Goal: Task Accomplishment & Management: Manage account settings

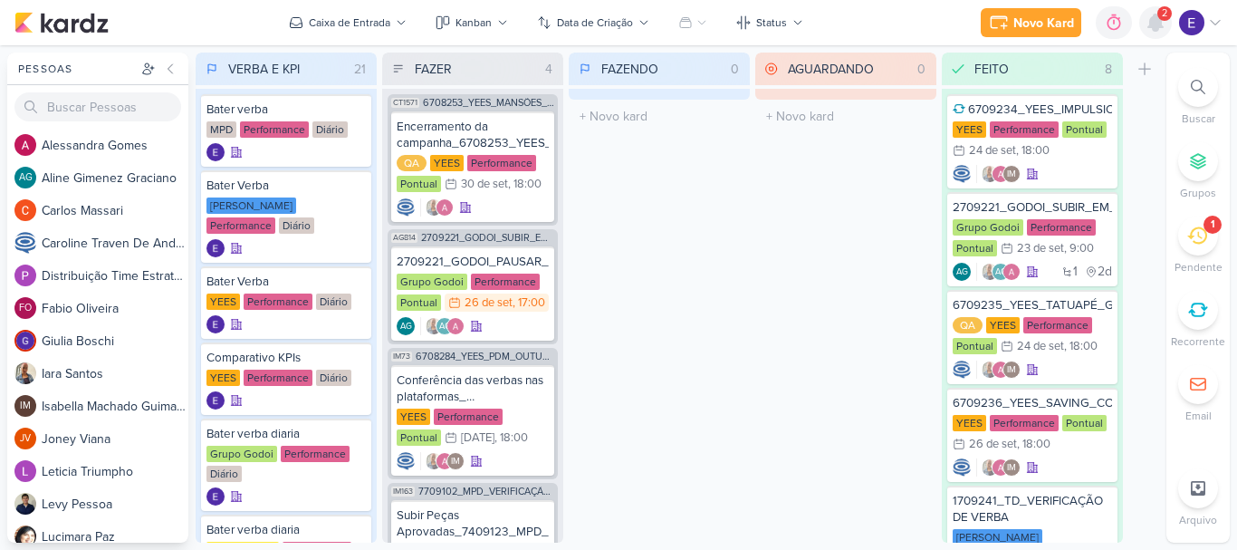
click at [1154, 24] on icon at bounding box center [1155, 22] width 14 height 16
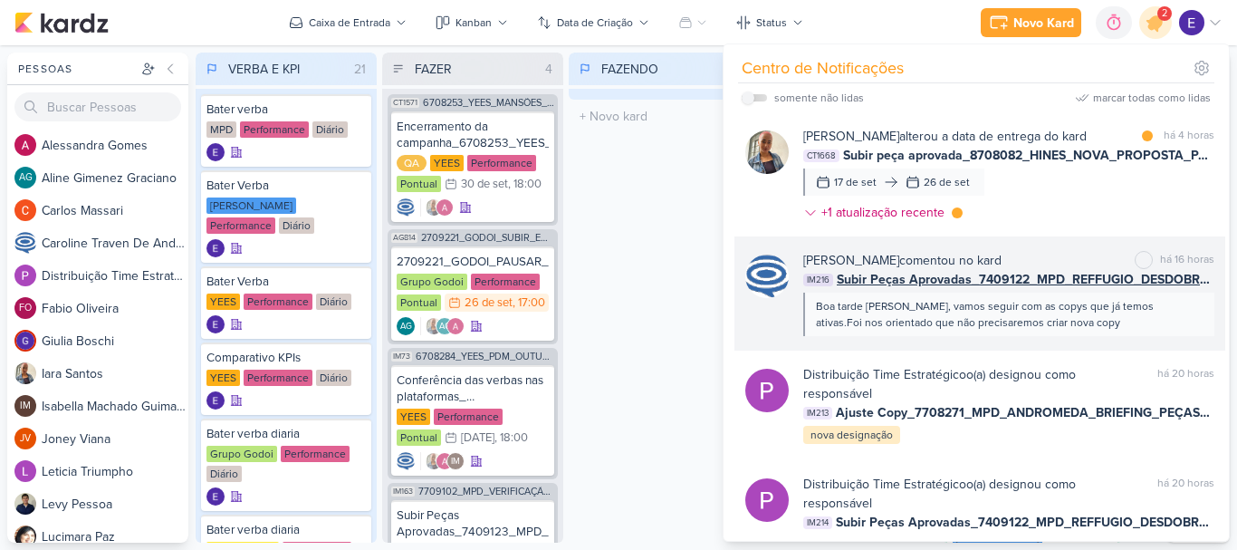
click at [1122, 317] on div "Boa tarde [PERSON_NAME], vamos seguir com as copys que já temos ativas.Foi nos …" at bounding box center [1008, 314] width 384 height 33
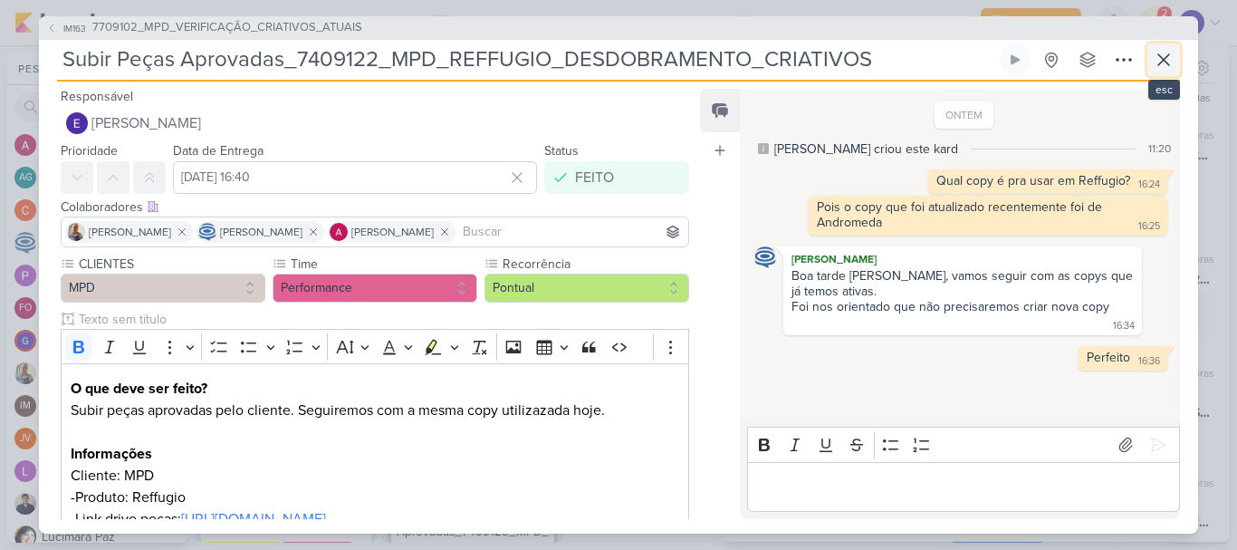
click at [1171, 67] on icon at bounding box center [1164, 60] width 22 height 22
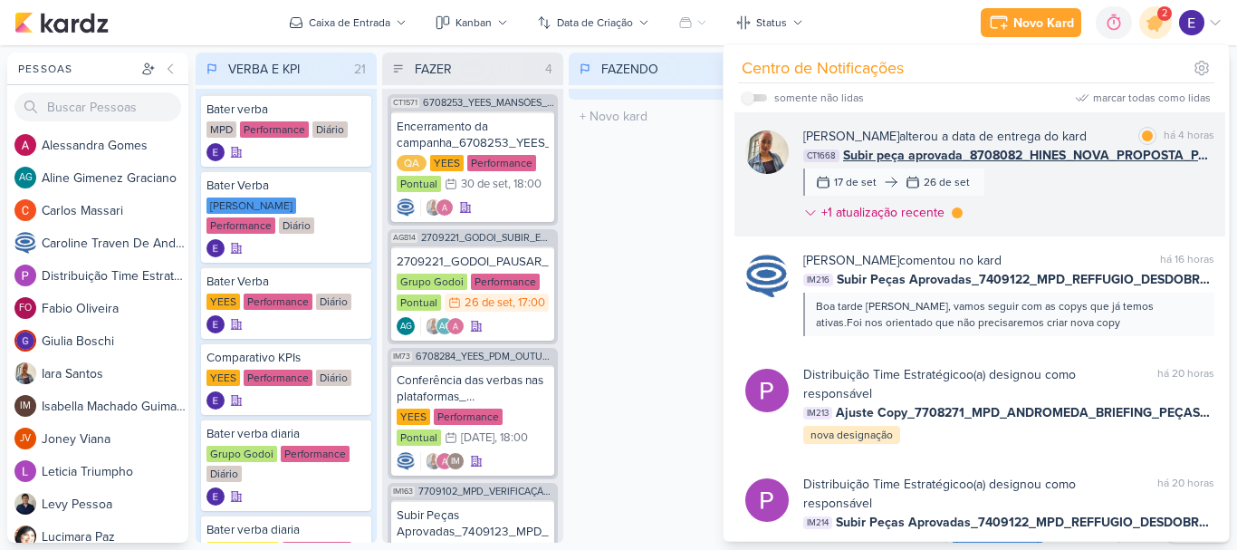
click at [1136, 198] on div "[PERSON_NAME] alterou a data de entrega do kard marcar como lida há 4 horas CT1…" at bounding box center [1008, 178] width 411 height 102
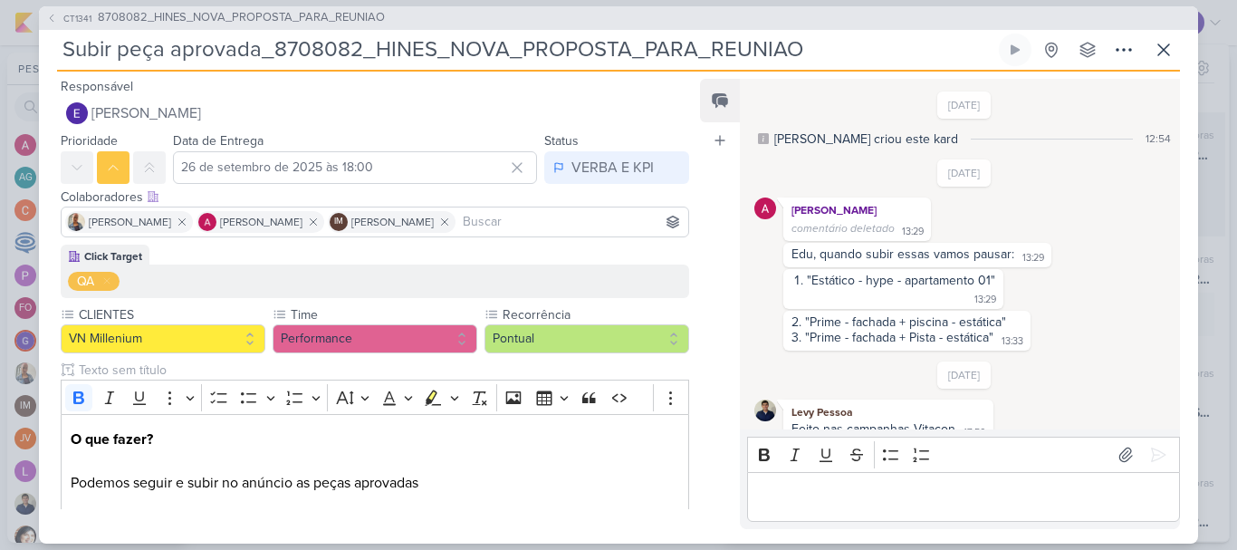
scroll to position [239, 0]
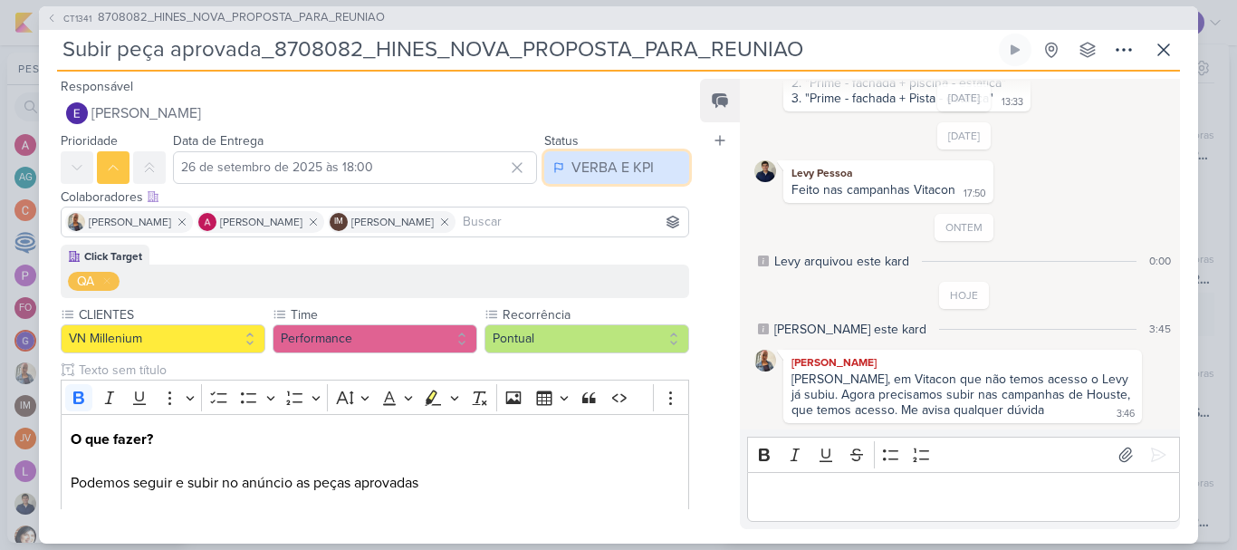
click at [560, 164] on button "VERBA E KPI" at bounding box center [616, 167] width 145 height 33
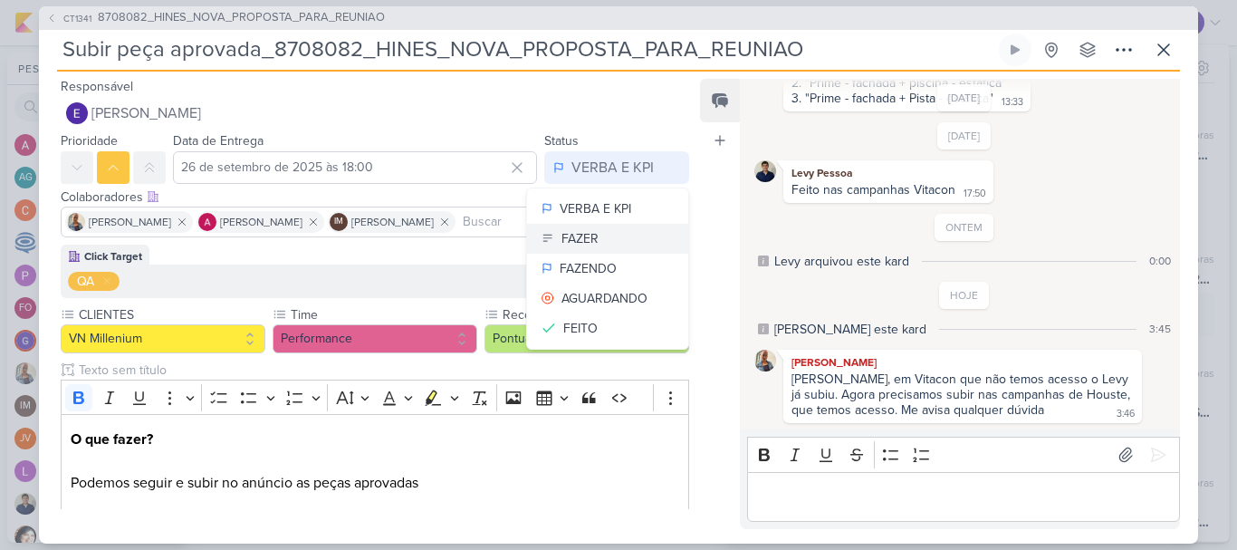
click at [567, 235] on div "FAZER" at bounding box center [579, 238] width 37 height 19
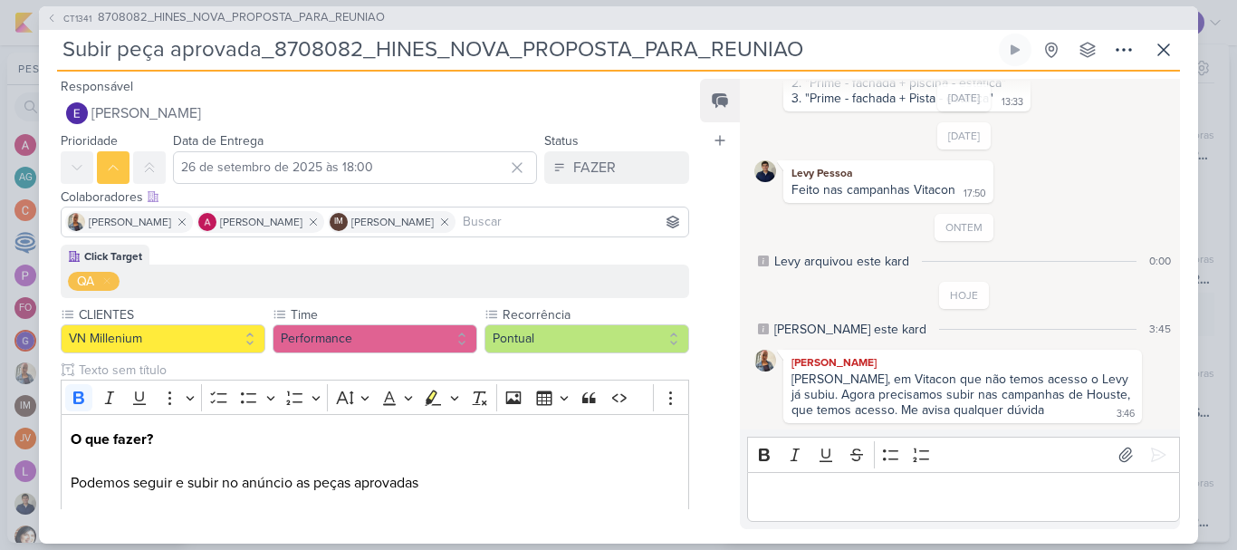
scroll to position [444, 0]
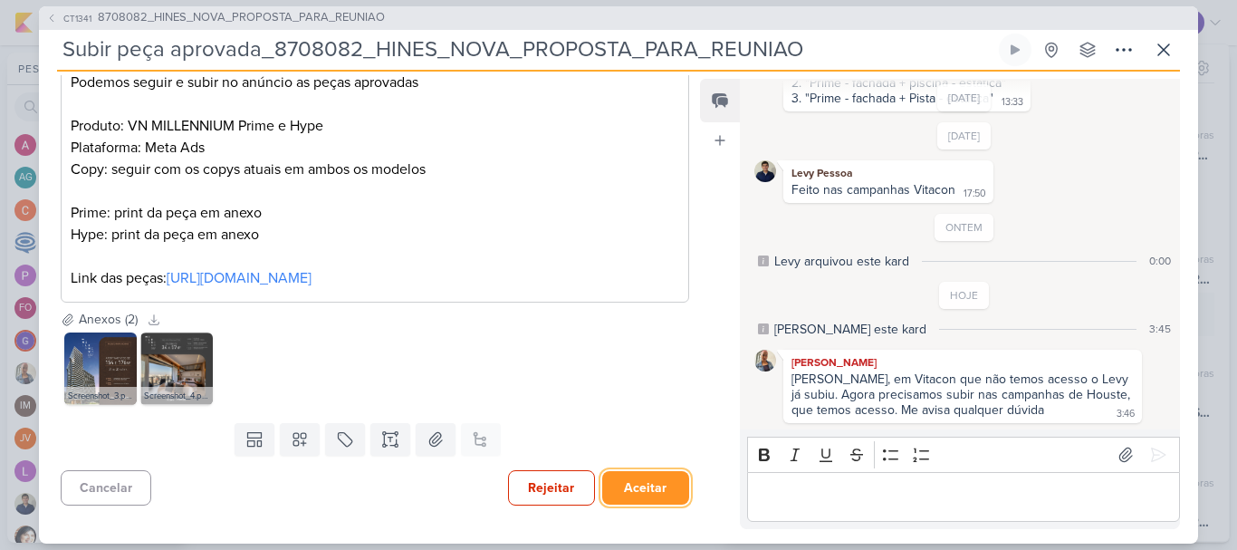
click at [602, 478] on button "Aceitar" at bounding box center [645, 488] width 87 height 34
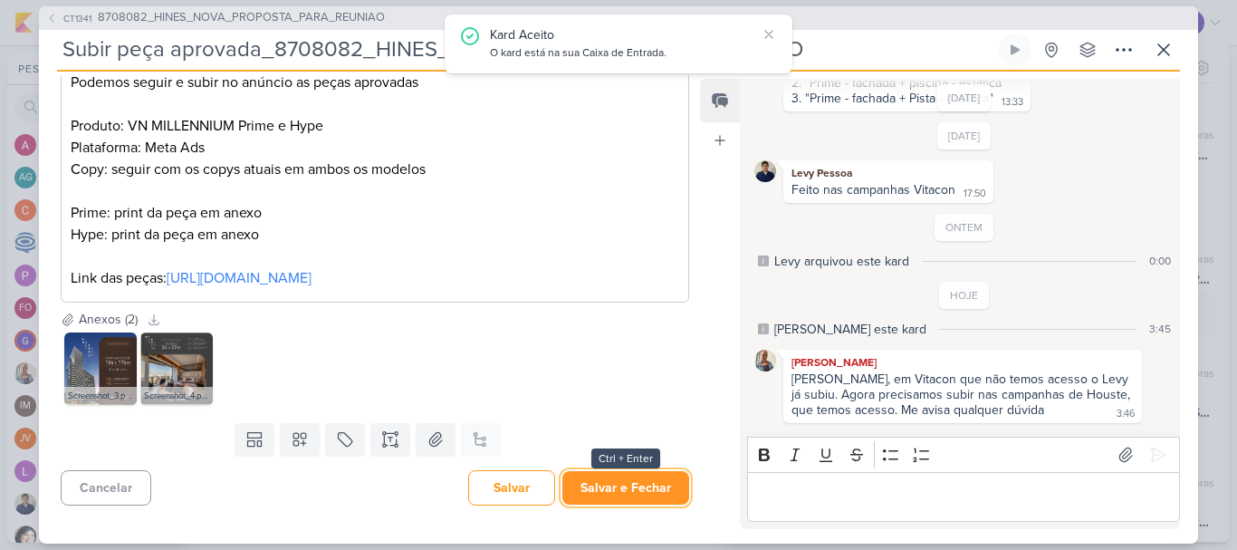
click at [594, 478] on button "Salvar e Fechar" at bounding box center [625, 488] width 127 height 34
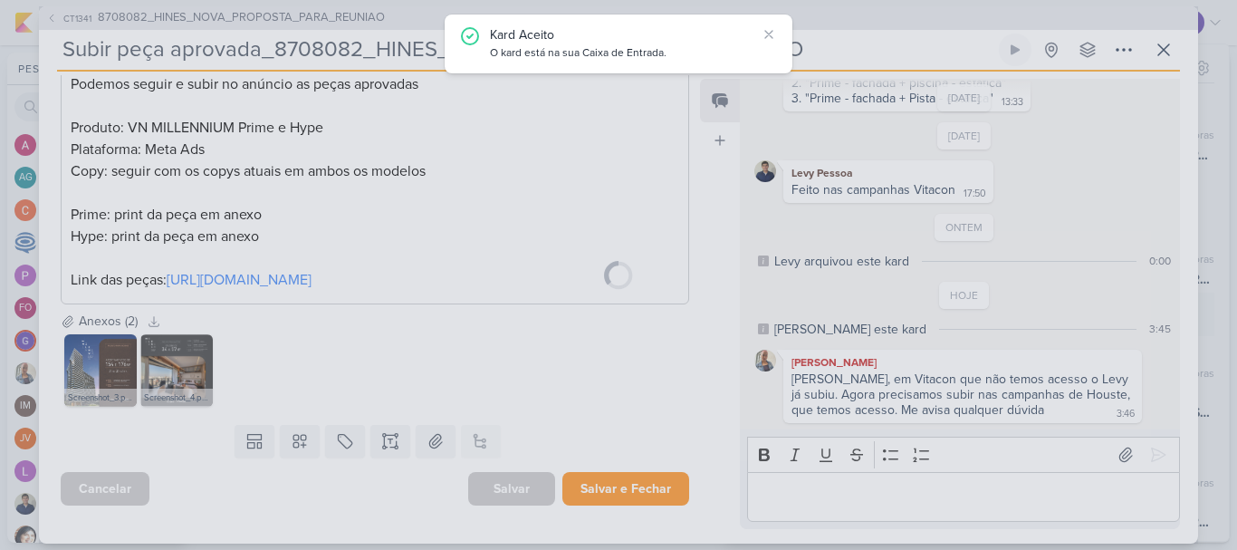
scroll to position [442, 0]
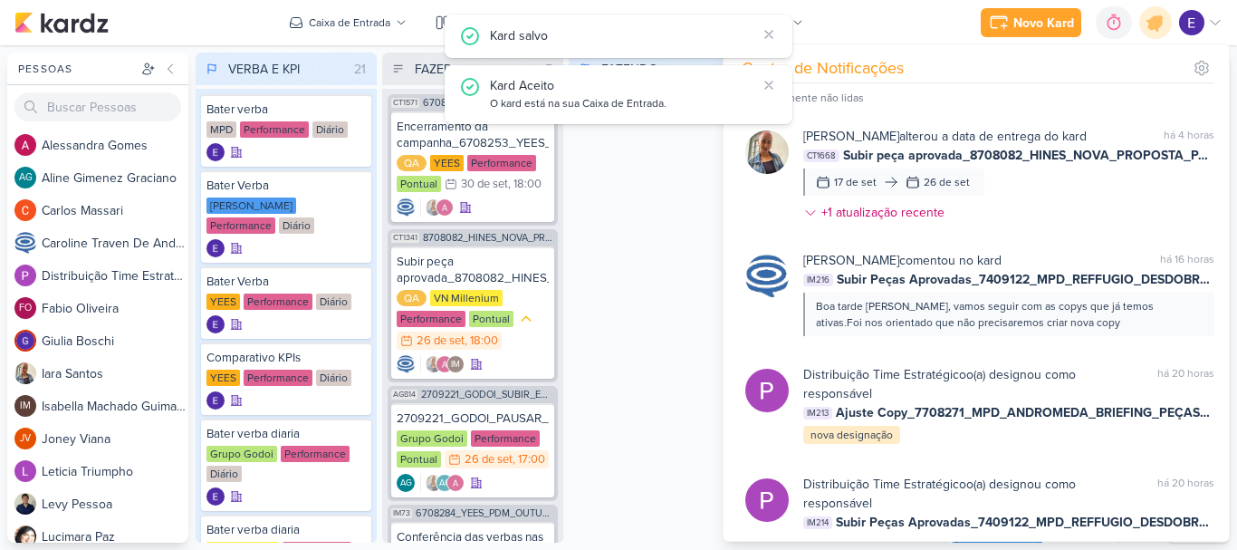
click at [636, 394] on div "FAZENDO 0 Mover Para Esquerda Mover Para Direita [GEOGRAPHIC_DATA] O título do …" at bounding box center [659, 298] width 181 height 490
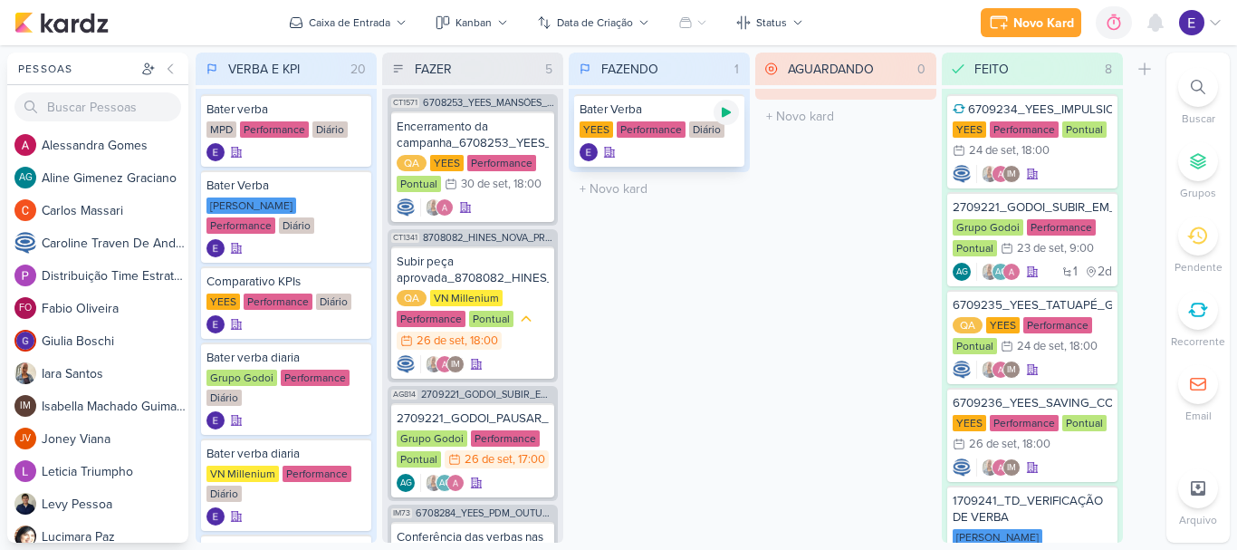
click at [734, 119] on div at bounding box center [726, 112] width 25 height 25
